Goal: Transaction & Acquisition: Purchase product/service

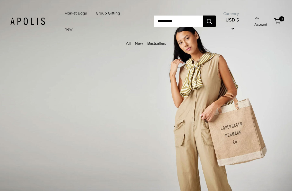
click at [70, 11] on link "Market Bags" at bounding box center [75, 13] width 22 height 7
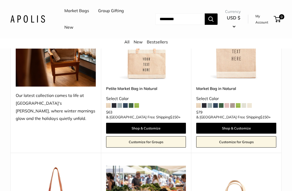
scroll to position [126, 0]
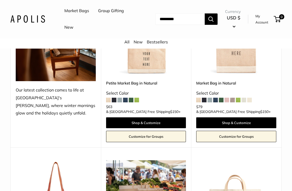
click at [113, 99] on span at bounding box center [114, 99] width 5 height 5
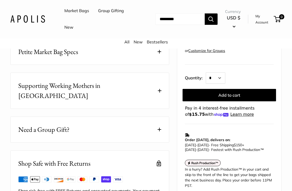
scroll to position [341, 0]
